Goal: Navigation & Orientation: Find specific page/section

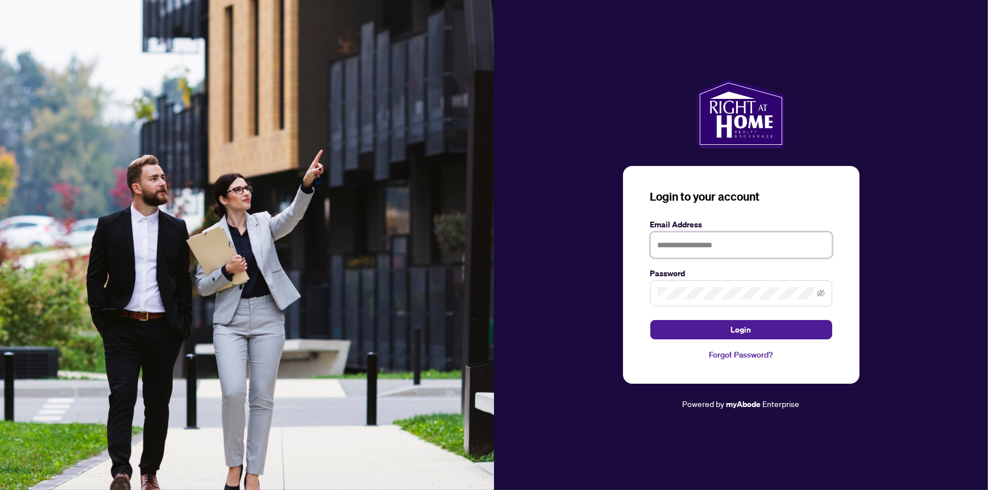
type input "**********"
click at [947, 72] on div "**********" at bounding box center [741, 245] width 494 height 490
click at [750, 333] on span "Login" at bounding box center [741, 329] width 20 height 18
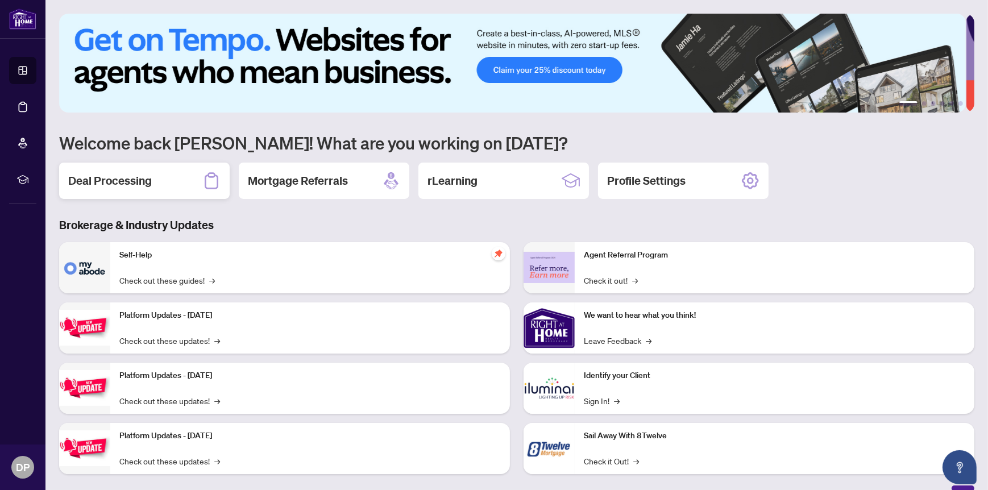
click at [141, 181] on h2 "Deal Processing" at bounding box center [110, 181] width 84 height 16
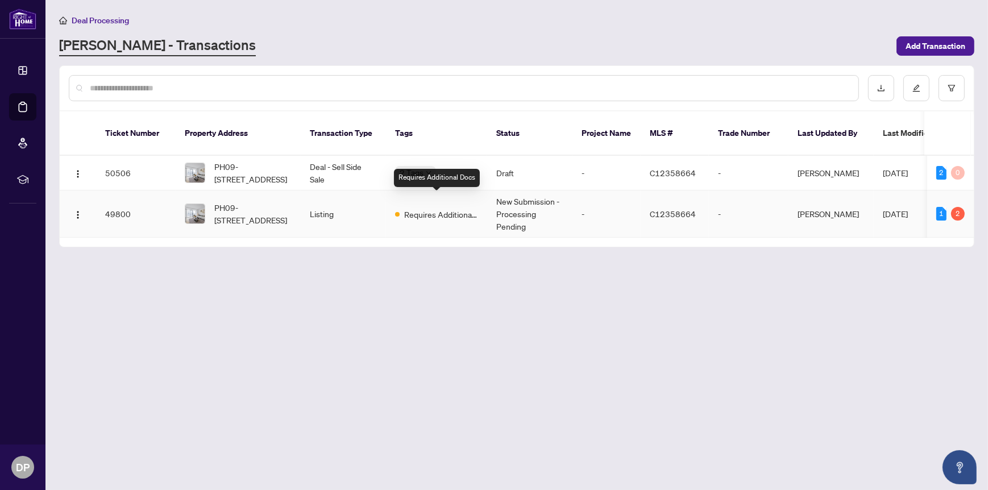
click at [445, 208] on span "Requires Additional Docs" at bounding box center [441, 214] width 74 height 13
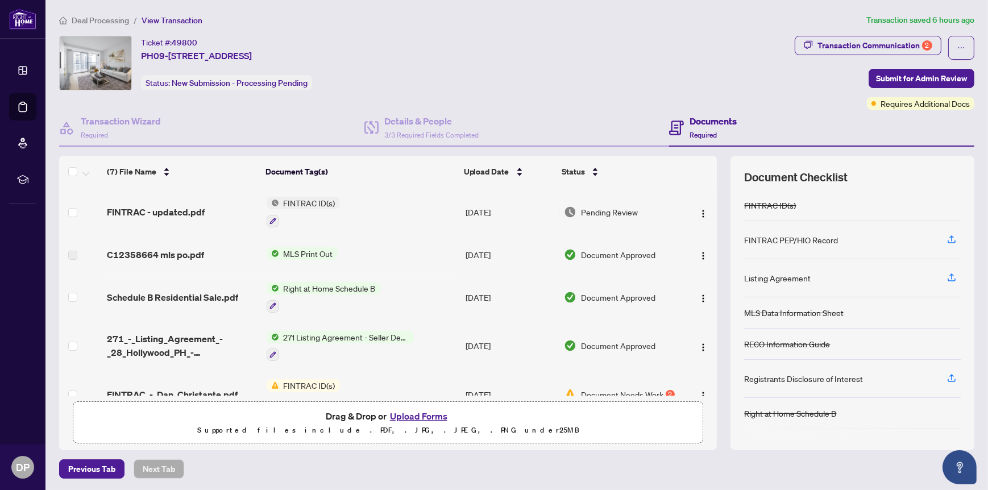
scroll to position [122, 0]
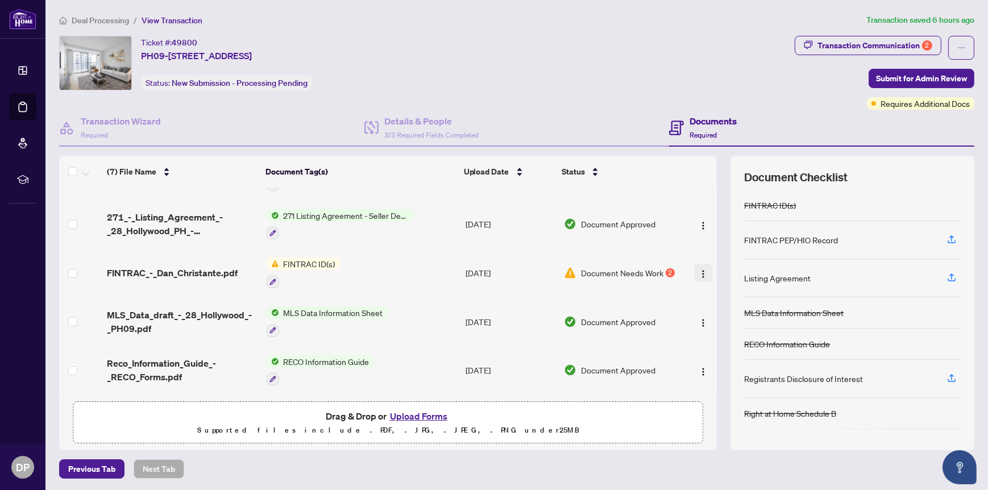
click at [698, 270] on img "button" at bounding box center [702, 273] width 9 height 9
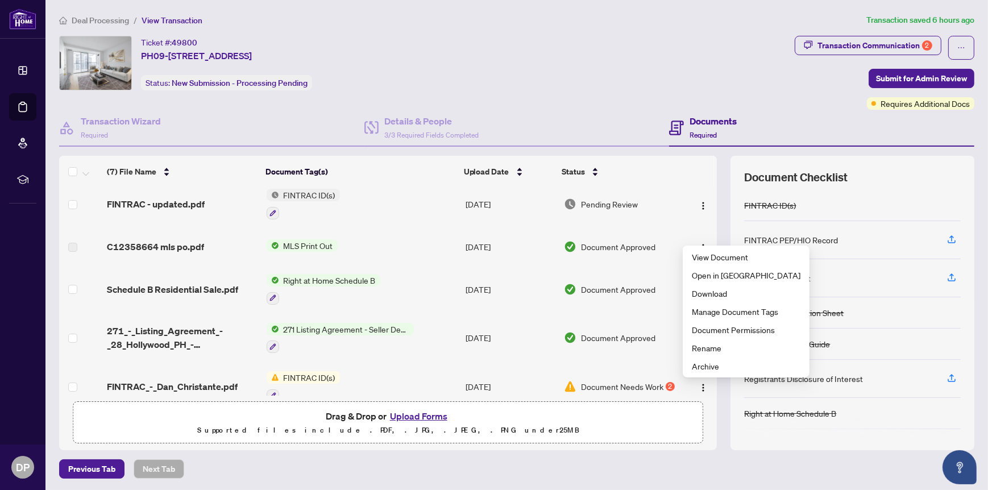
scroll to position [0, 0]
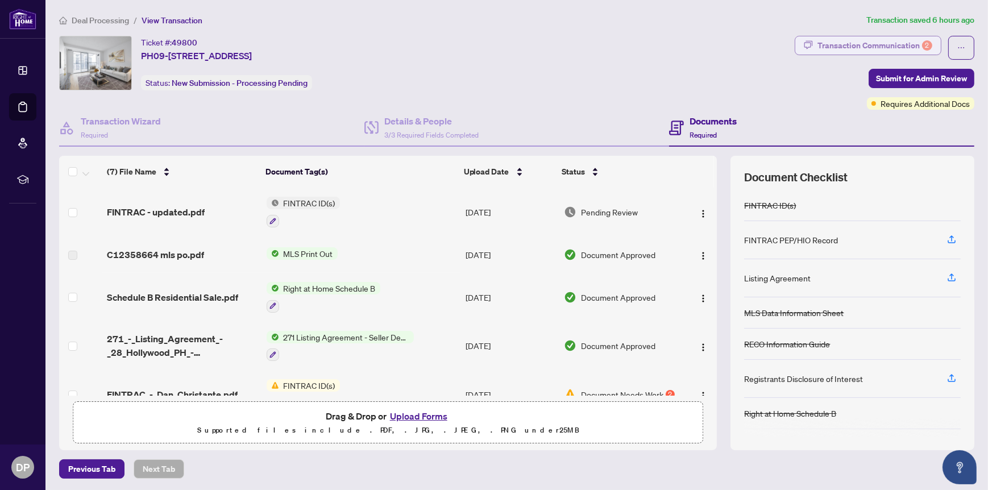
click at [878, 41] on div "Transaction Communication 2" at bounding box center [874, 45] width 115 height 18
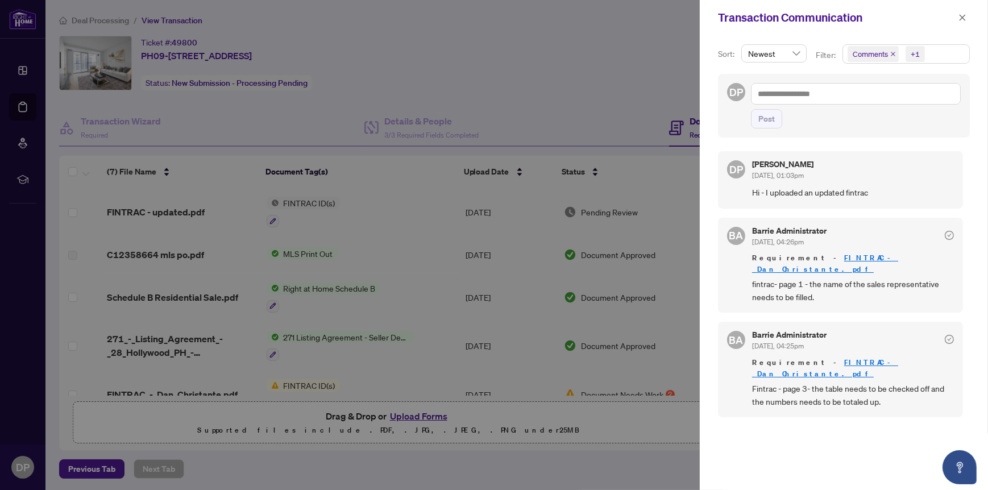
click at [615, 62] on div at bounding box center [494, 245] width 988 height 490
click at [964, 15] on icon "close" at bounding box center [962, 17] width 6 height 6
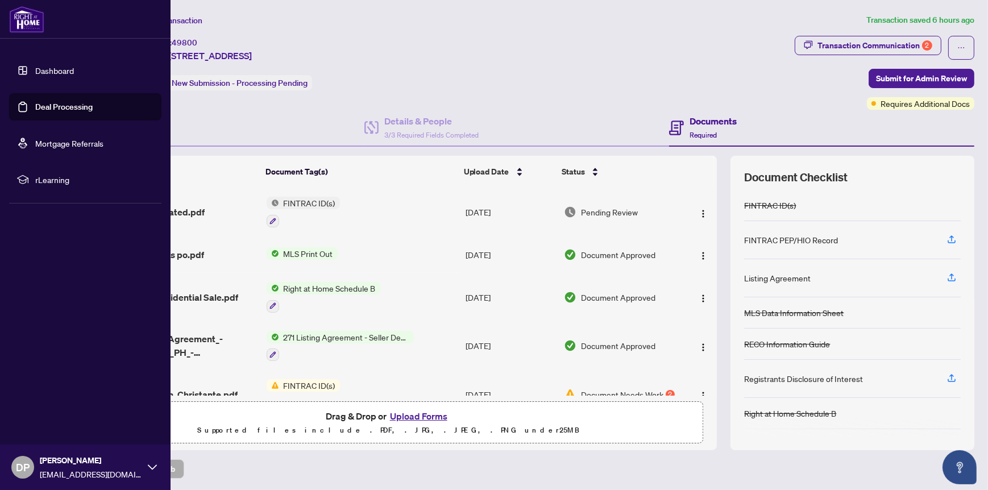
click at [103, 140] on link "Mortgage Referrals" at bounding box center [69, 143] width 68 height 10
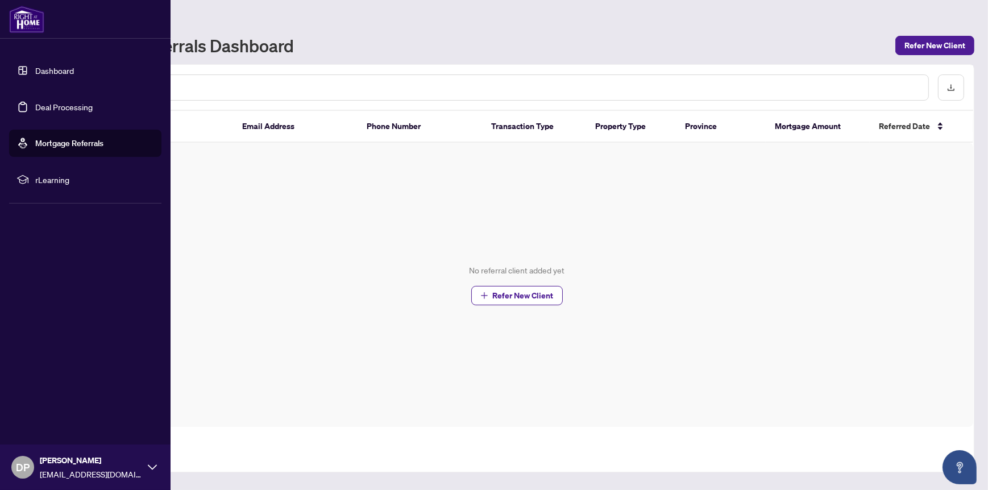
click at [61, 177] on span "rLearning" at bounding box center [94, 179] width 118 height 13
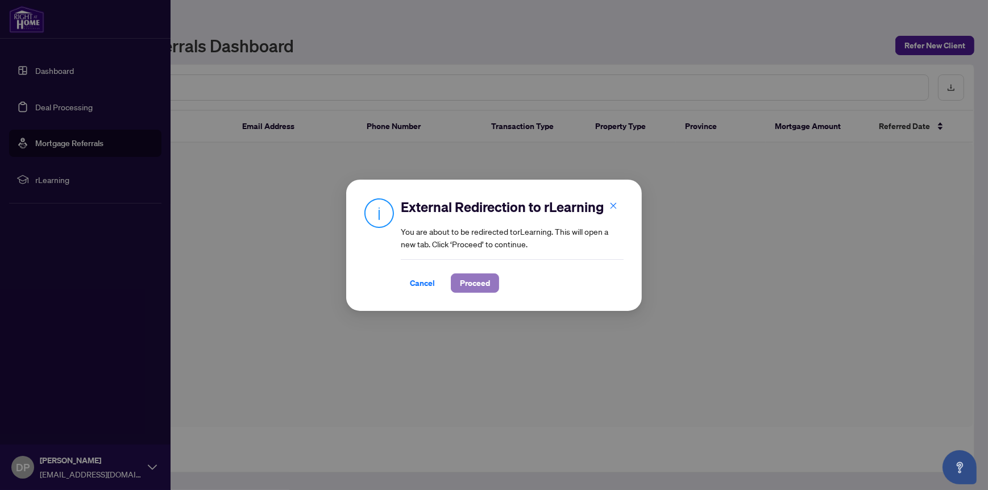
click at [485, 285] on span "Proceed" at bounding box center [475, 283] width 30 height 18
